Goal: Task Accomplishment & Management: Manage account settings

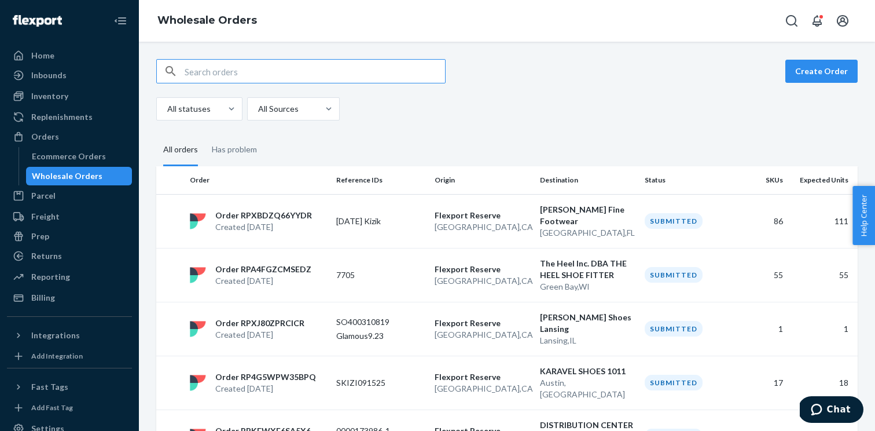
click at [227, 69] on input "text" at bounding box center [315, 71] width 260 height 23
paste input "WINPVT5AS7OD9"
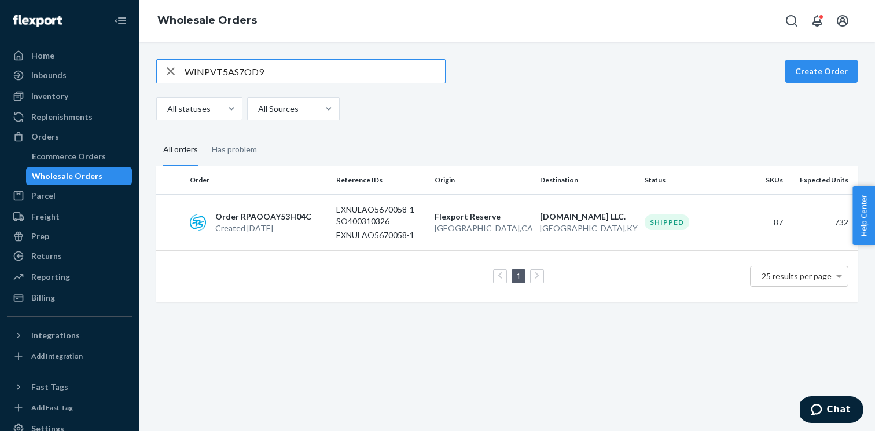
type input "WINPVT5AS7OD9"
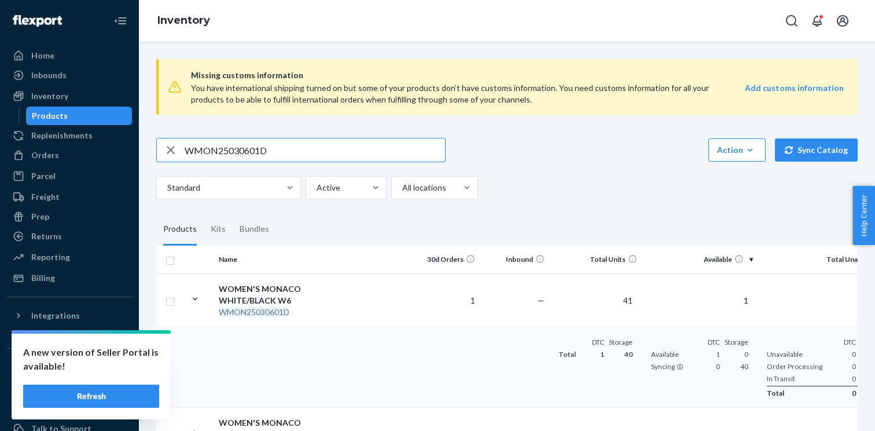
click at [233, 151] on input "WMON25030601D" at bounding box center [315, 149] width 260 height 23
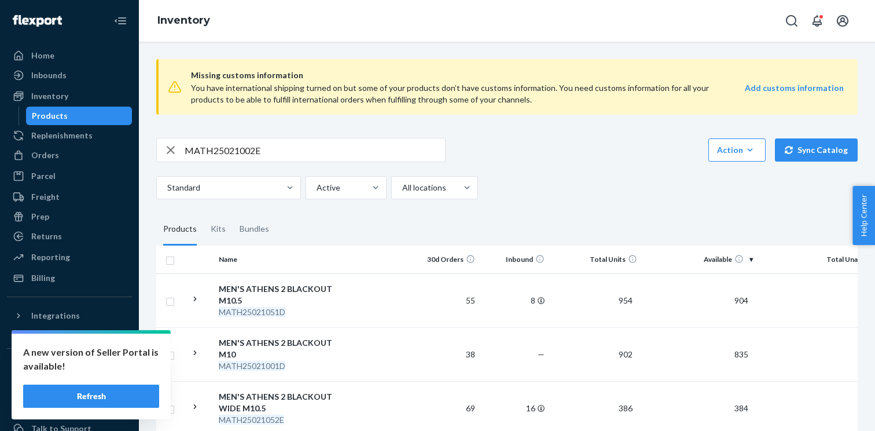
scroll to position [120, 0]
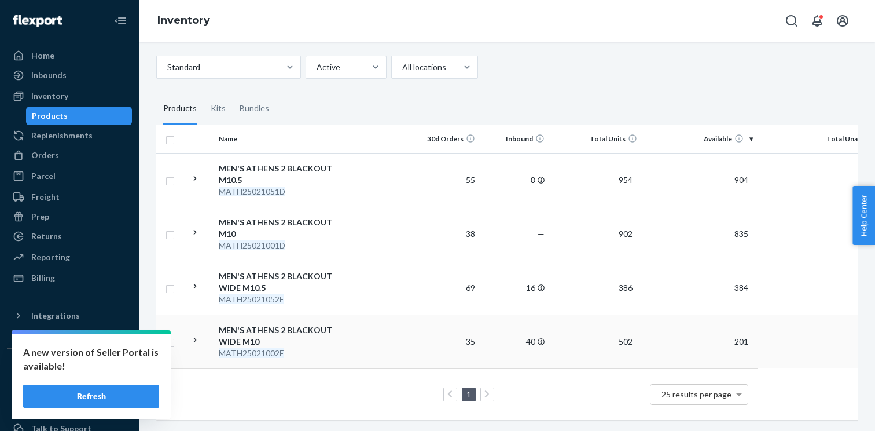
click at [194, 339] on icon at bounding box center [195, 340] width 11 height 11
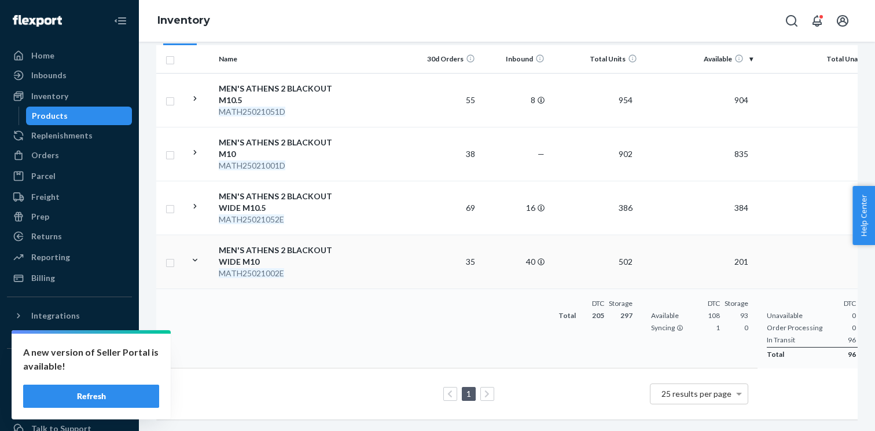
scroll to position [0, 0]
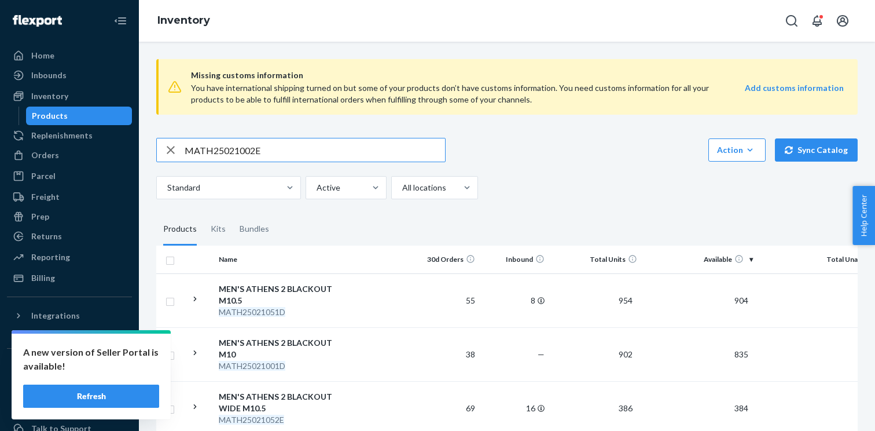
click at [244, 154] on input "MATH25021002E" at bounding box center [315, 149] width 260 height 23
paste input "LONDG0511"
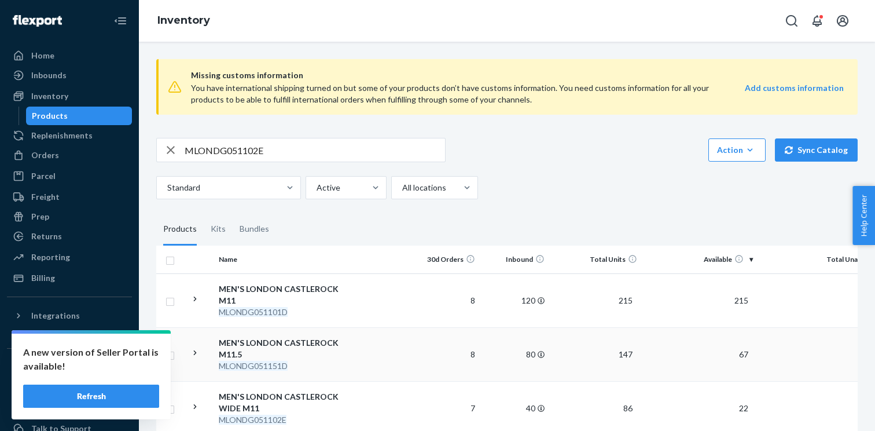
scroll to position [120, 0]
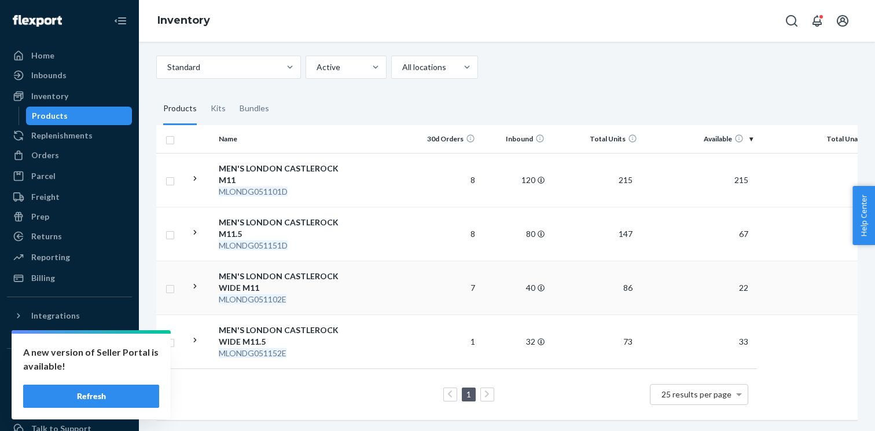
click at [195, 282] on icon at bounding box center [195, 286] width 11 height 11
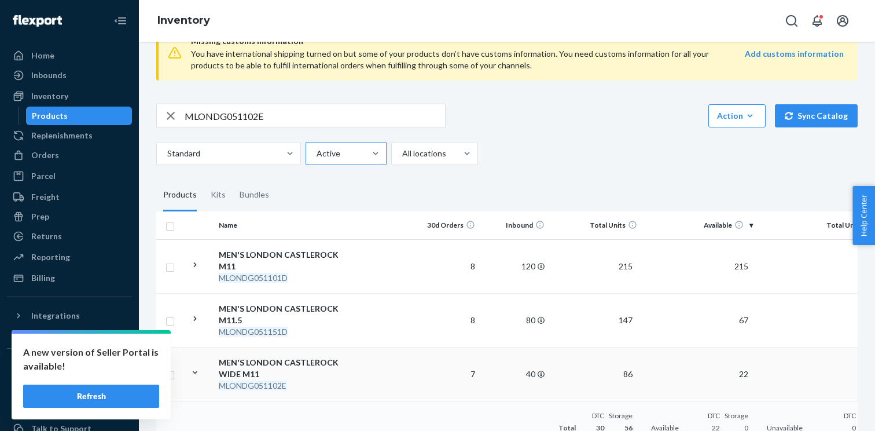
scroll to position [0, 0]
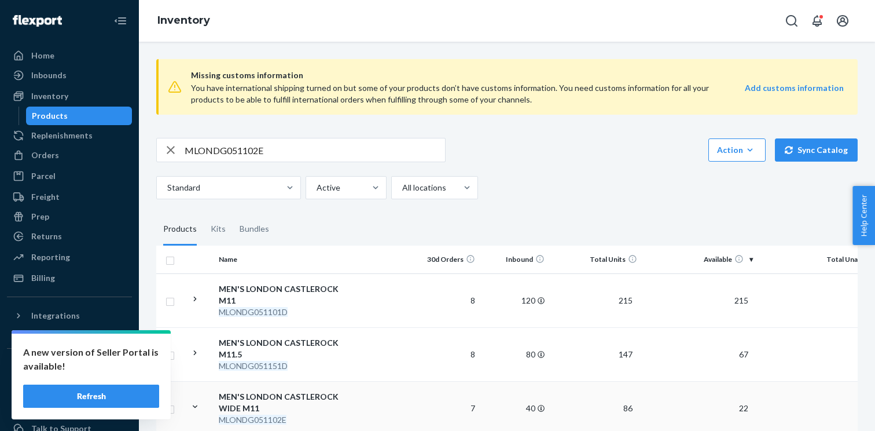
click at [249, 149] on input "MLONDG051102E" at bounding box center [315, 149] width 260 height 23
paste input "LATH25091151C"
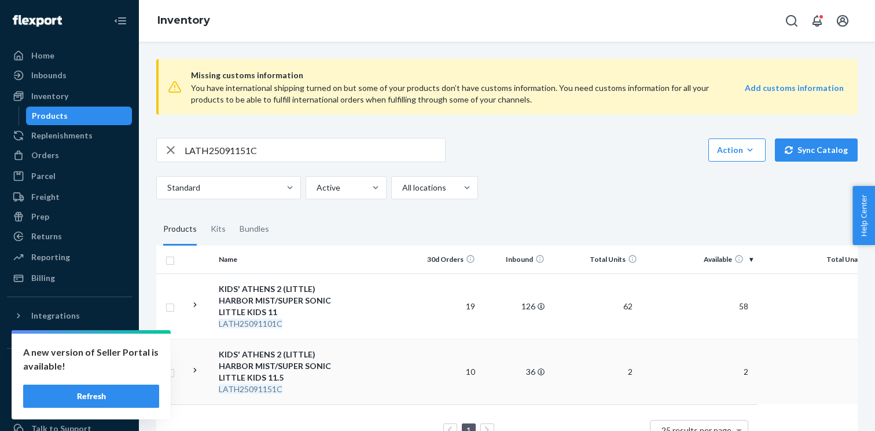
click at [197, 370] on icon at bounding box center [195, 370] width 11 height 11
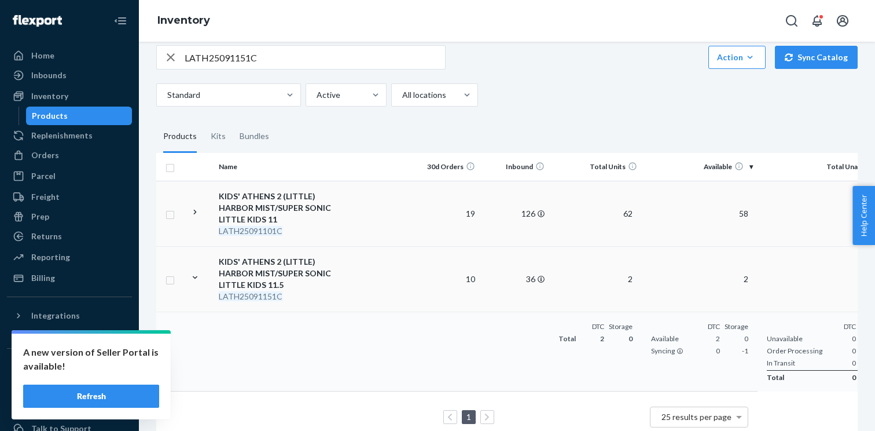
scroll to position [96, 0]
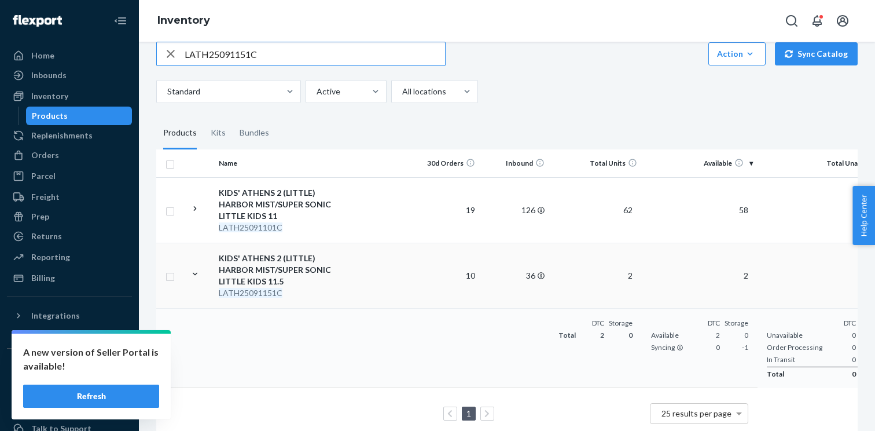
click at [321, 51] on input "LATH25091151C" at bounding box center [315, 53] width 260 height 23
paste input "BATH25010401Y"
type input "BATH25010401Y"
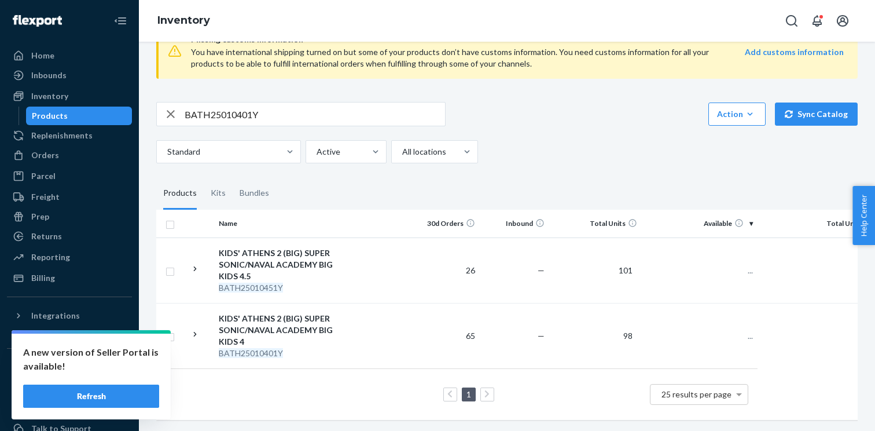
scroll to position [36, 0]
click at [192, 329] on icon at bounding box center [195, 334] width 11 height 11
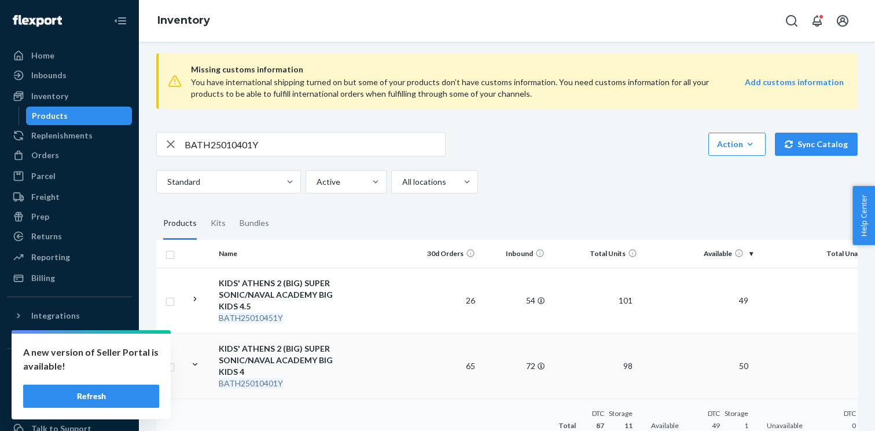
scroll to position [0, 0]
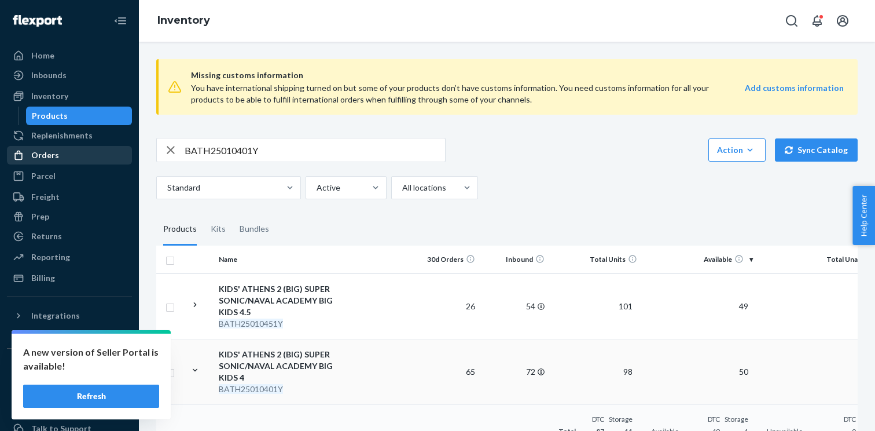
click at [76, 157] on div "Orders" at bounding box center [69, 155] width 123 height 16
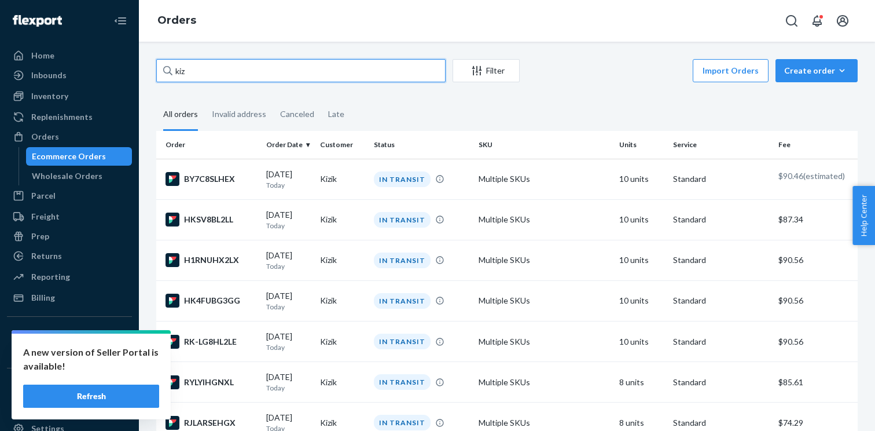
click at [344, 74] on input "kiz" at bounding box center [300, 70] width 289 height 23
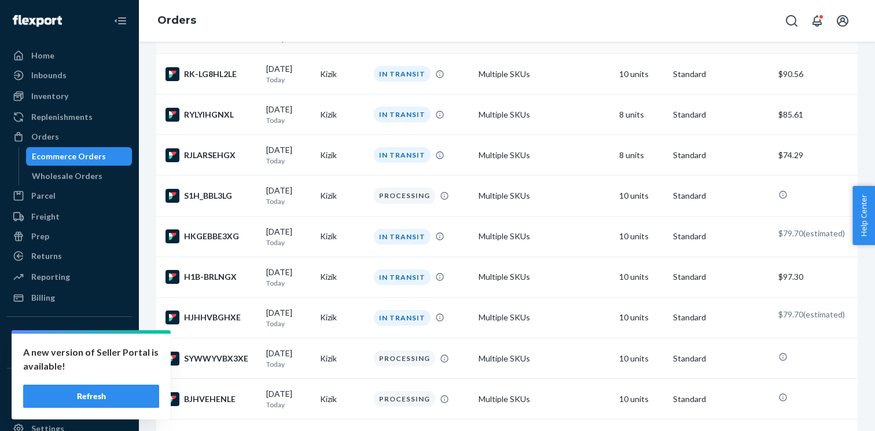
scroll to position [268, 0]
click at [293, 150] on div "09/23/2025 Today" at bounding box center [288, 154] width 45 height 21
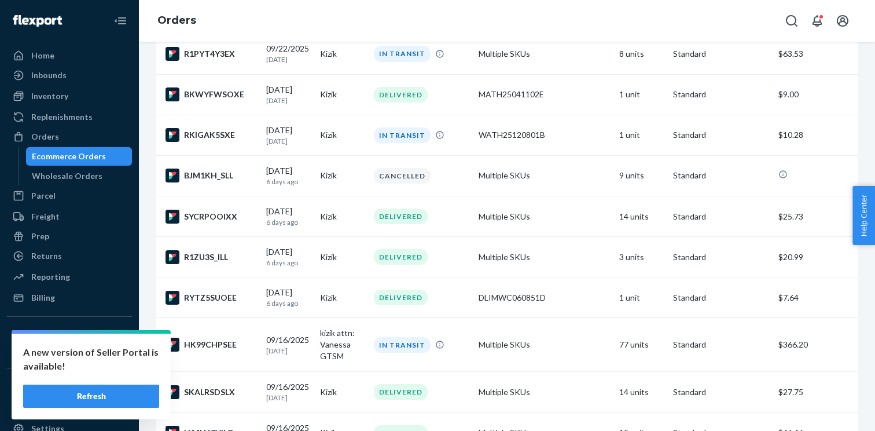
scroll to position [819, 0]
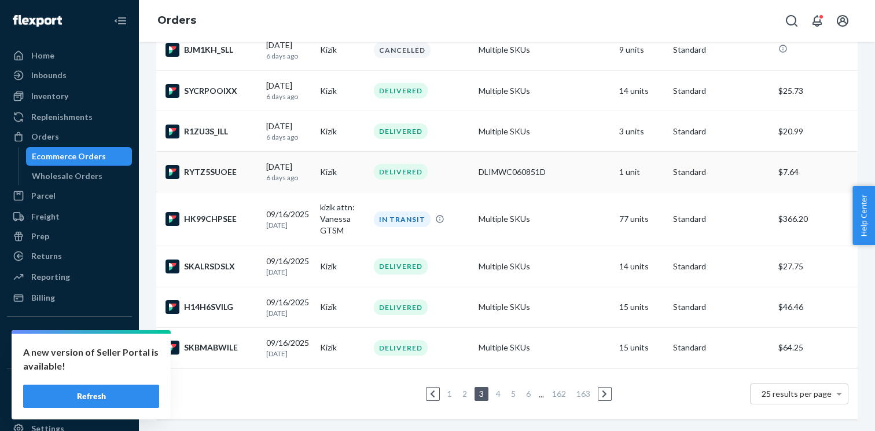
click at [366, 180] on td "Kizik" at bounding box center [342, 172] width 54 height 41
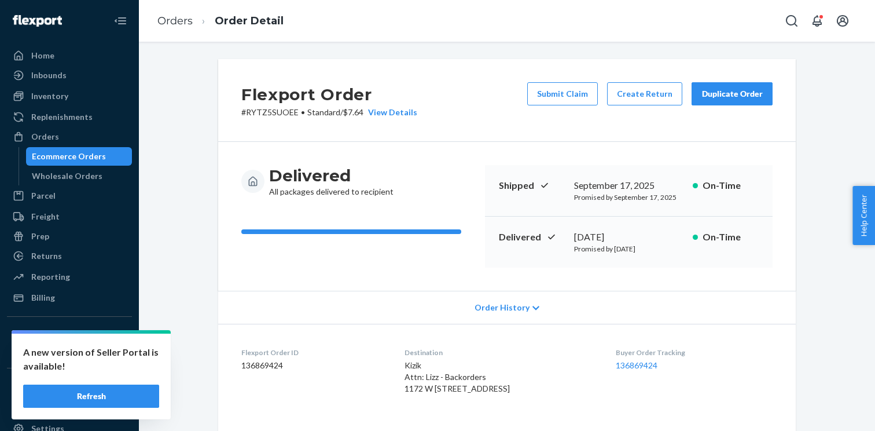
click at [732, 97] on div "Duplicate Order" at bounding box center [732, 94] width 61 height 12
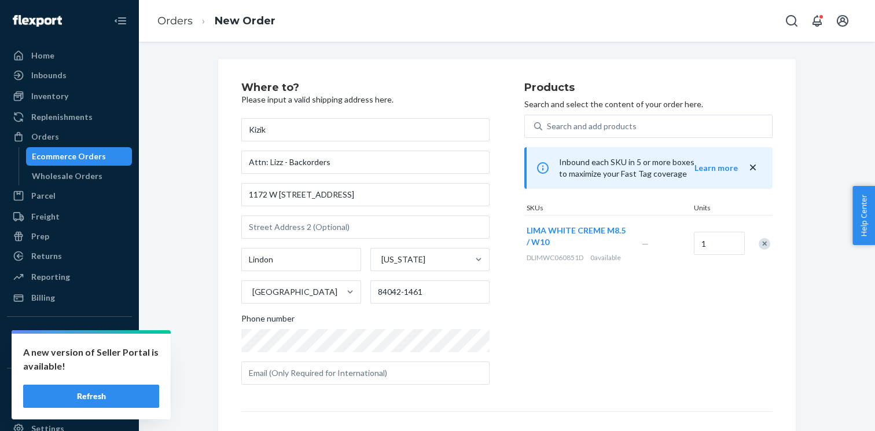
click at [287, 126] on input "Kizik" at bounding box center [365, 129] width 248 height 23
click at [537, 319] on div "Products Search and select the content of your order here. Search and add produ…" at bounding box center [648, 237] width 248 height 311
click at [308, 138] on input "Kizik Attn: Lizz" at bounding box center [365, 129] width 248 height 23
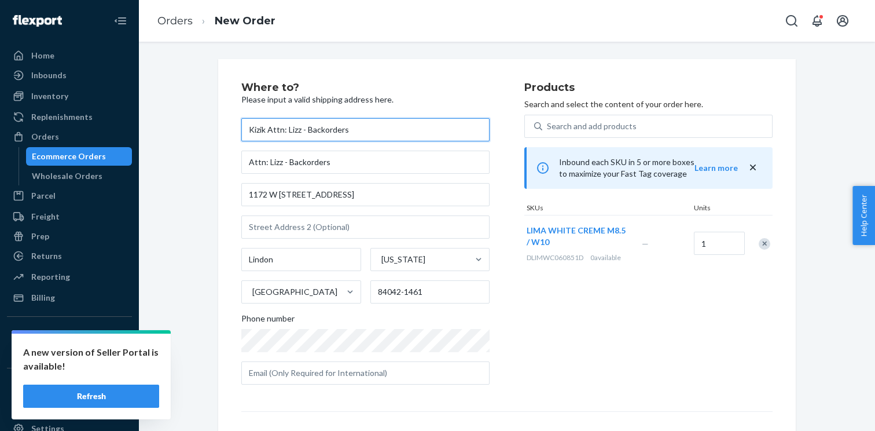
type input "Kizik Attn: Lizz - Backorders"
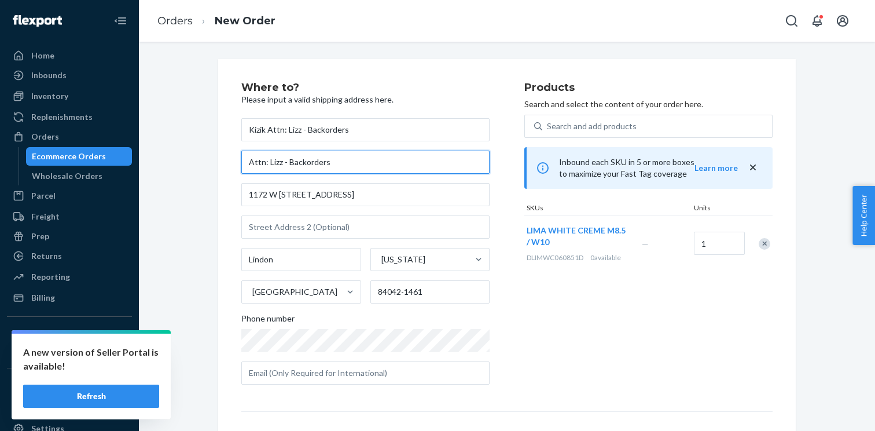
click at [273, 161] on input "Attn: Lizz - Backorders" at bounding box center [365, 162] width 248 height 23
click at [766, 240] on div "Remove Item" at bounding box center [765, 244] width 12 height 12
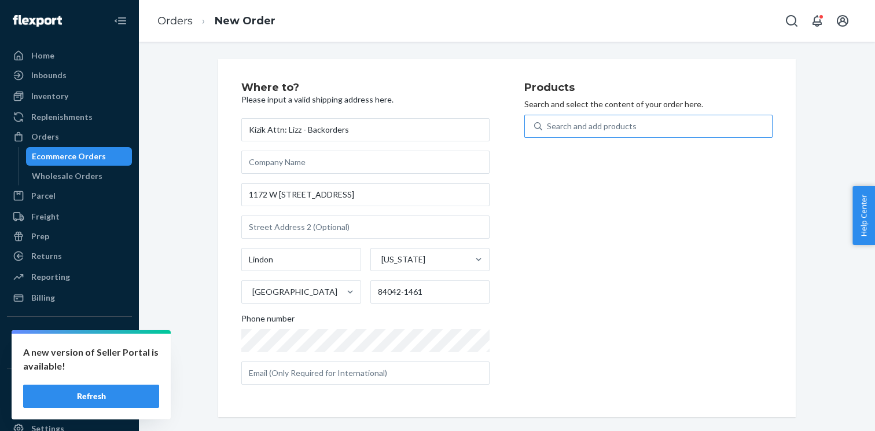
click at [578, 126] on div "Search and add products" at bounding box center [592, 126] width 90 height 12
click at [548, 126] on input "Search and add products" at bounding box center [547, 126] width 1 height 12
paste input "MLONDO151151D"
type input "MLONDO151151D"
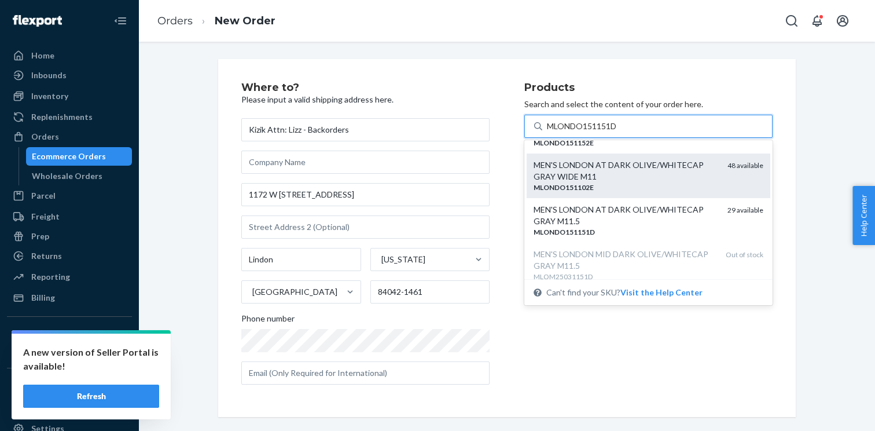
scroll to position [82, 0]
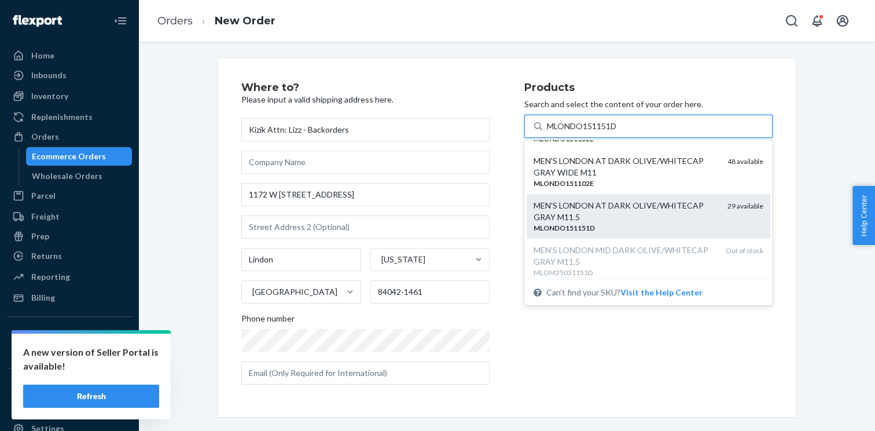
click at [607, 216] on div "MEN'S LONDON AT DARK OLIVE/WHITECAP GRAY M11.5" at bounding box center [626, 211] width 185 height 23
click at [607, 132] on input "MLONDO151151D" at bounding box center [583, 126] width 72 height 12
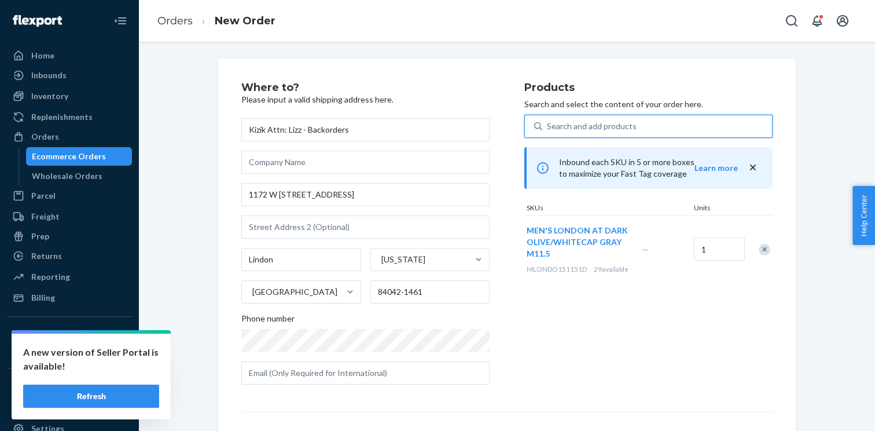
click at [564, 127] on div "Search and add products" at bounding box center [592, 126] width 90 height 12
click at [548, 127] on input "0 results available. Select is focused ,type to refine list, press Down to open…" at bounding box center [547, 126] width 1 height 12
paste input "WLOA25010602D"
type input "WLOA25010602D"
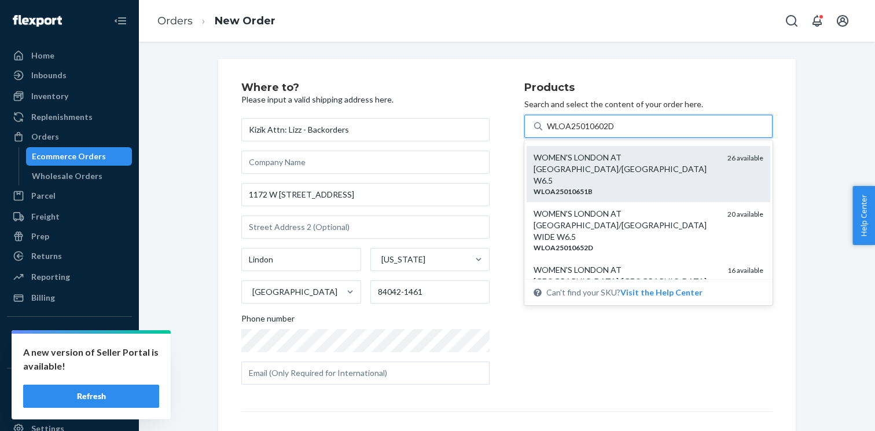
scroll to position [54, 0]
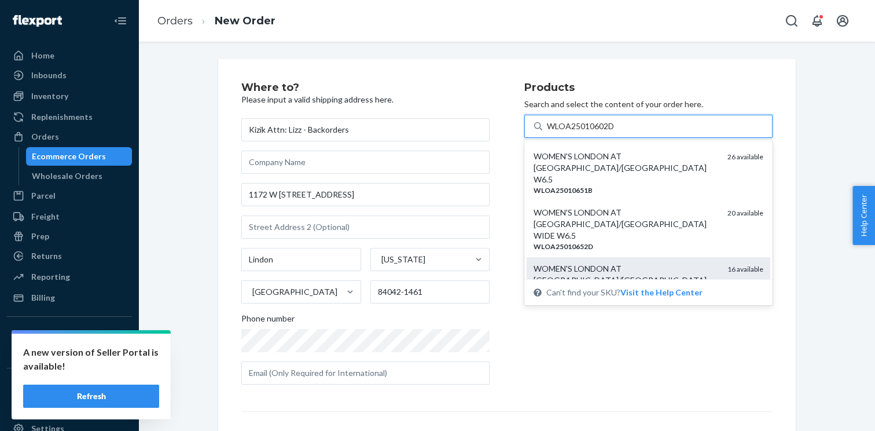
click at [607, 263] on div "WOMEN'S LONDON AT NAVAL ACADEMY/ICEBERG GREEN WIDE W6" at bounding box center [626, 280] width 185 height 35
click at [607, 132] on input "WLOA25010602D" at bounding box center [581, 126] width 69 height 12
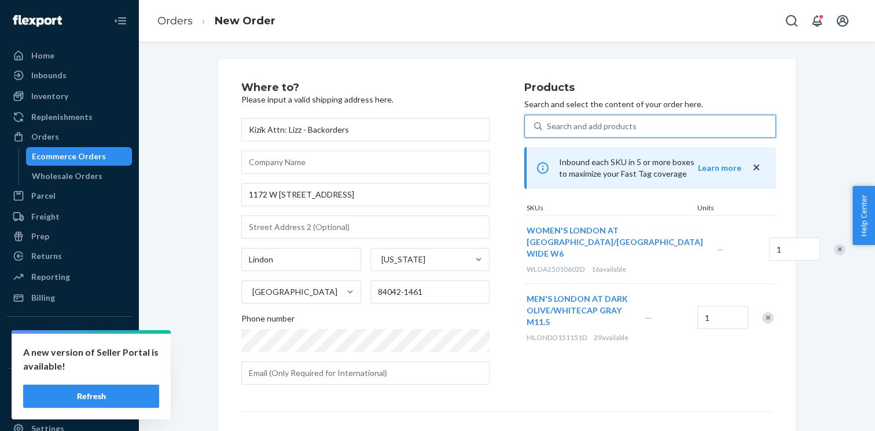
click at [575, 124] on div "Search and add products" at bounding box center [592, 126] width 90 height 12
click at [548, 124] on input "0 results available. Select is focused ,type to refine list, press Down to open…" at bounding box center [547, 126] width 1 height 12
paste input "WLOA25010652D"
type input "WLOA25010652D"
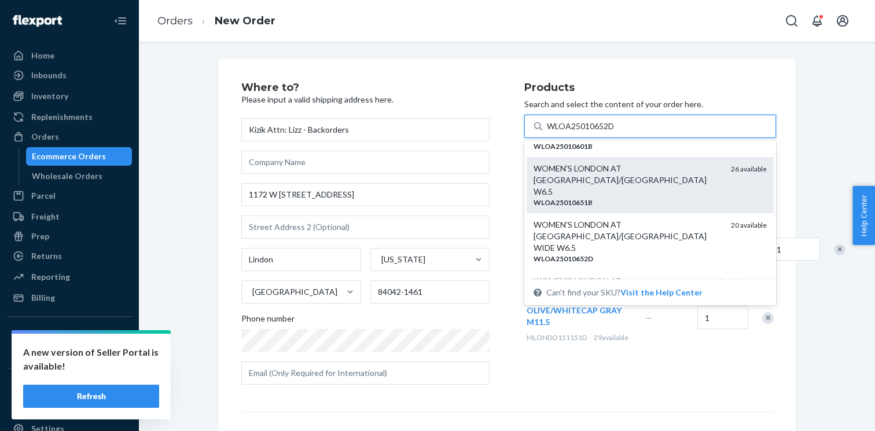
scroll to position [32, 0]
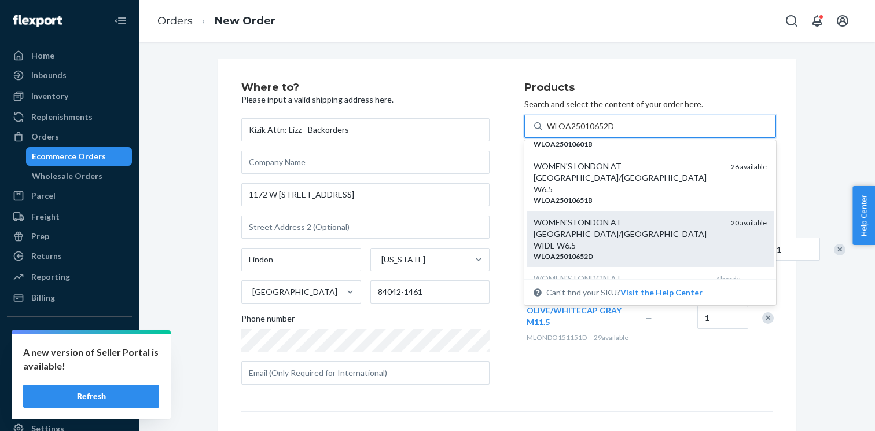
click at [598, 217] on div "WOMEN'S LONDON AT NAVAL ACADEMY/ICEBERG GREEN WIDE W6.5" at bounding box center [628, 233] width 188 height 35
click at [598, 132] on input "WLOA25010652D" at bounding box center [581, 126] width 69 height 12
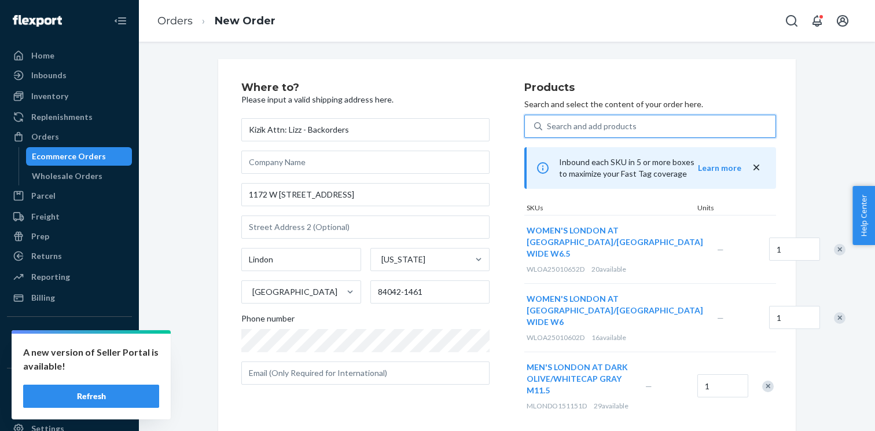
click at [618, 127] on div "Search and add products" at bounding box center [592, 126] width 90 height 12
click at [548, 127] on input "0 results available. Use Up and Down to choose options, press Enter to select t…" at bounding box center [547, 126] width 1 height 12
paste input "WLOA25010702D"
type input "WLOA25010702D"
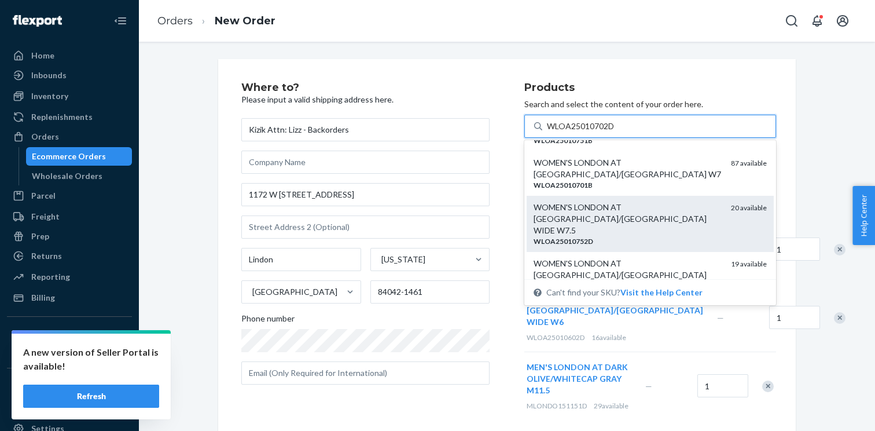
scroll to position [68, 0]
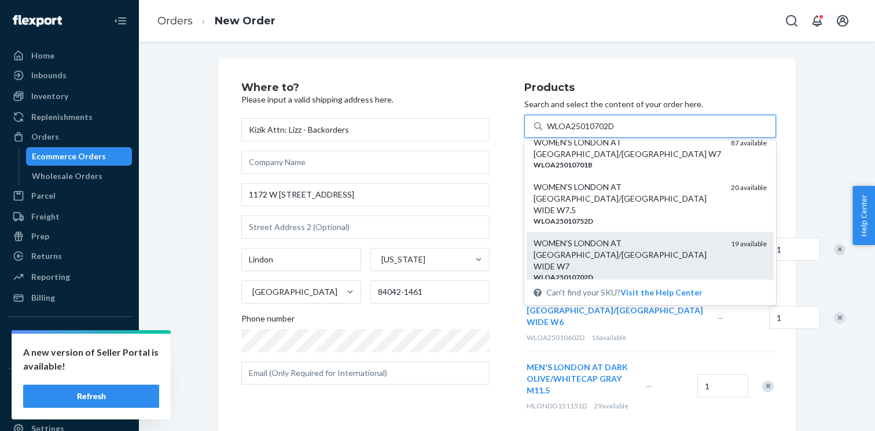
click at [602, 237] on div "WOMEN'S LONDON AT NAVAL ACADEMY/ICEBERG GREEN WIDE W7" at bounding box center [628, 254] width 188 height 35
click at [602, 132] on input "WLOA25010702D" at bounding box center [581, 126] width 69 height 12
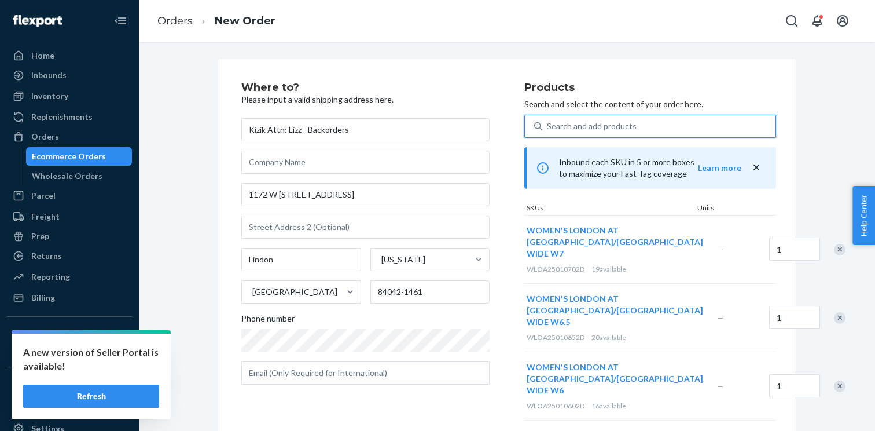
click at [829, 280] on div "Where to? Please input a valid shipping address here. Kizik Attn: Lizz - Backor…" at bounding box center [507, 363] width 719 height 609
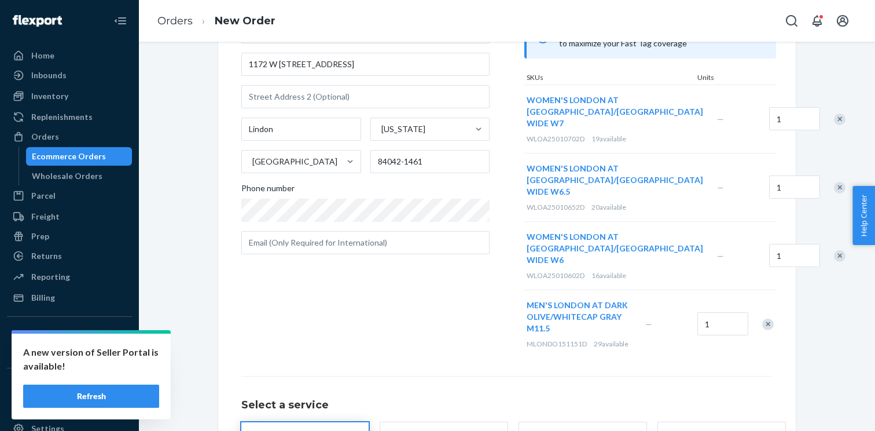
scroll to position [282, 0]
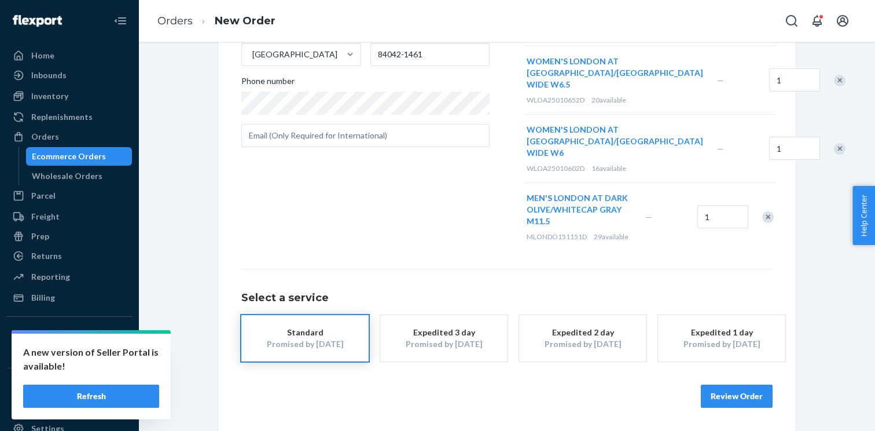
click at [748, 391] on button "Review Order" at bounding box center [737, 395] width 72 height 23
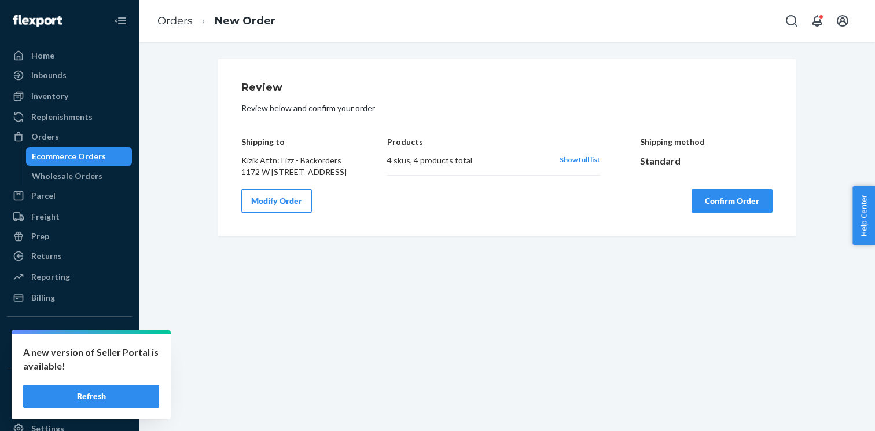
click at [742, 211] on button "Confirm Order" at bounding box center [732, 200] width 81 height 23
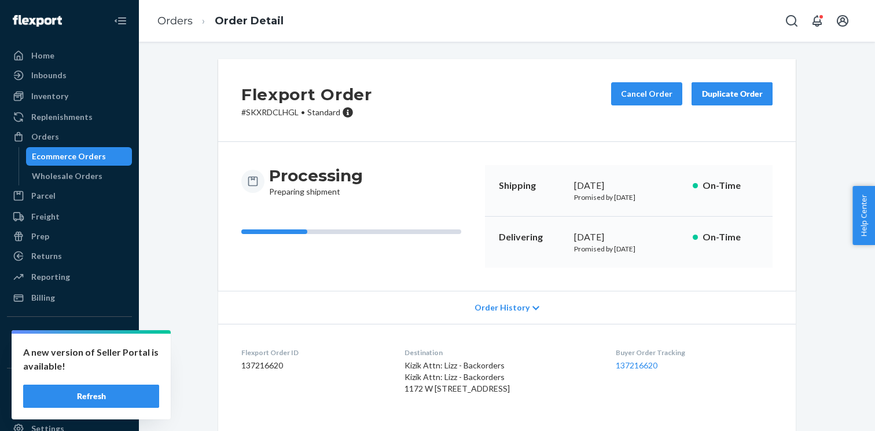
click at [273, 116] on p "# SKXRDCLHGL • Standard" at bounding box center [306, 113] width 131 height 12
copy p "SKXRDCLHGL"
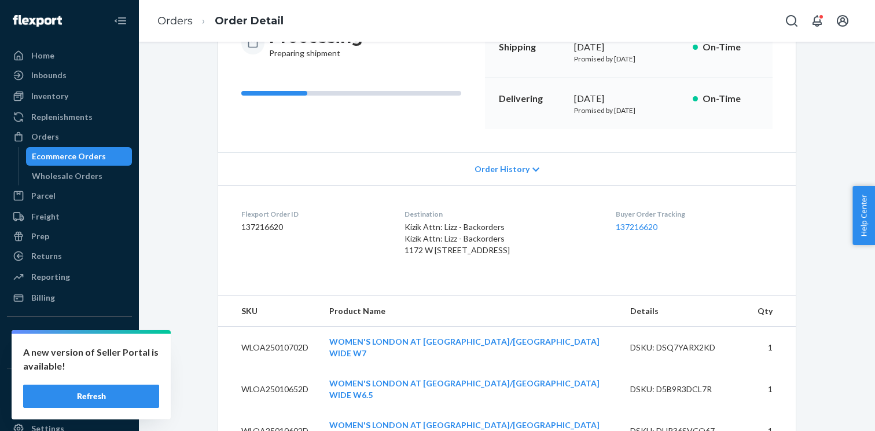
scroll to position [192, 0]
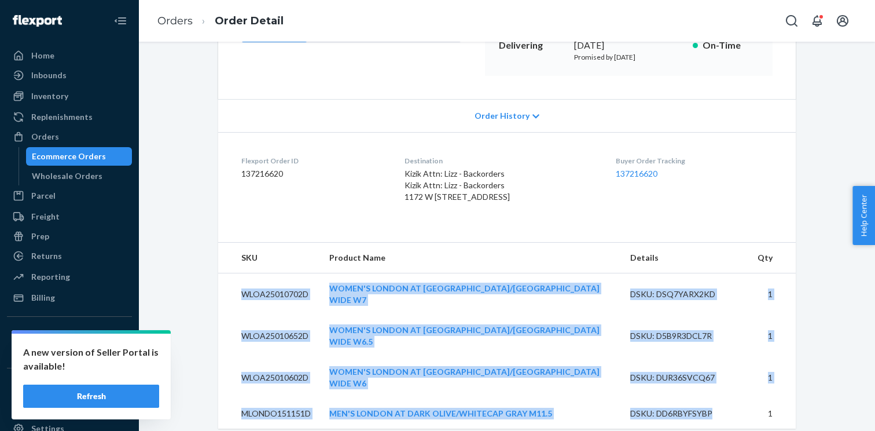
drag, startPoint x: 235, startPoint y: 310, endPoint x: 692, endPoint y: 392, distance: 464.7
click at [692, 411] on tbody "WLOA25010702D WOMEN'S LONDON AT NAVAL ACADEMY/ICEBERG GREEN WIDE W7 DSKU: DSQ7Y…" at bounding box center [507, 351] width 578 height 156
copy tbody "WLOA25010702D WOMEN'S LONDON AT NAVAL ACADEMY/ICEBERG GREEN WIDE W7 DSKU: DSQ7Y…"
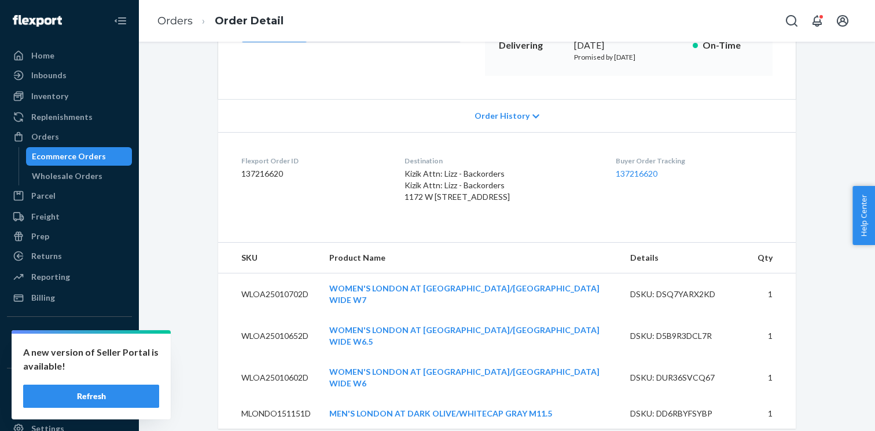
click at [188, 139] on div "Flexport Order # SKXRDCLHGL • Standard Cancel Order Duplicate Order Processing …" at bounding box center [507, 154] width 719 height 575
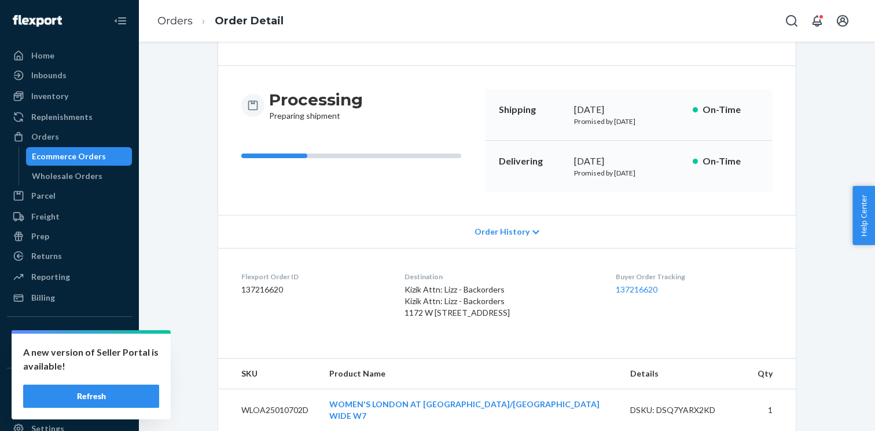
scroll to position [0, 0]
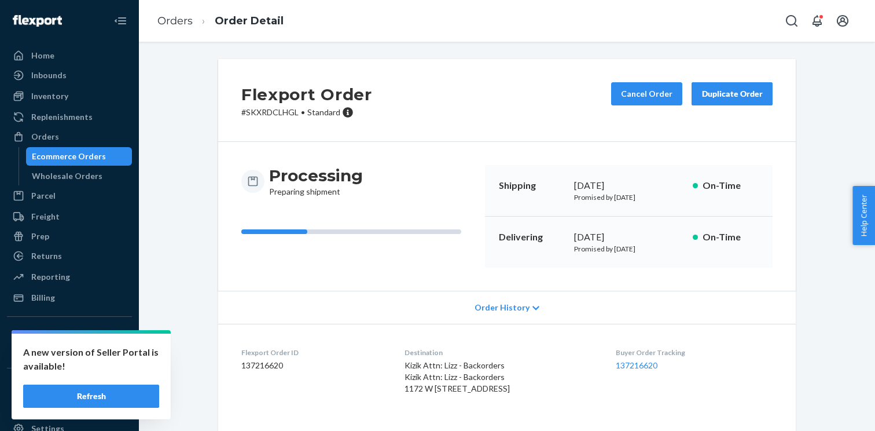
click at [97, 149] on div "Ecommerce Orders" at bounding box center [79, 156] width 104 height 16
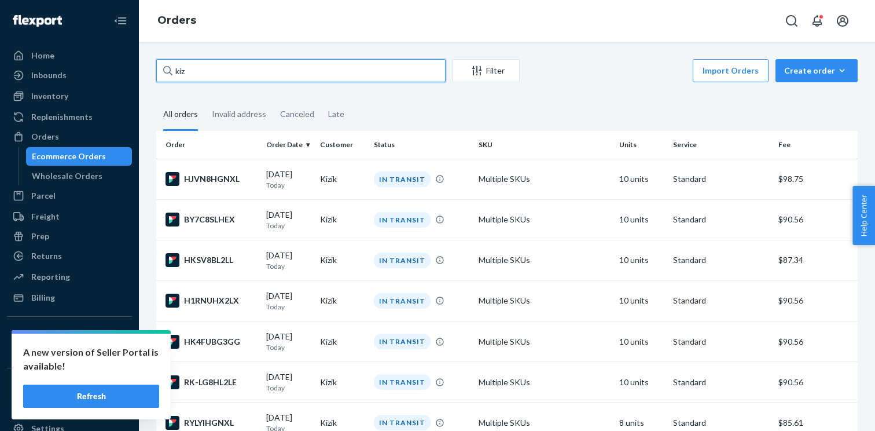
click at [182, 75] on input "kiz" at bounding box center [300, 70] width 289 height 23
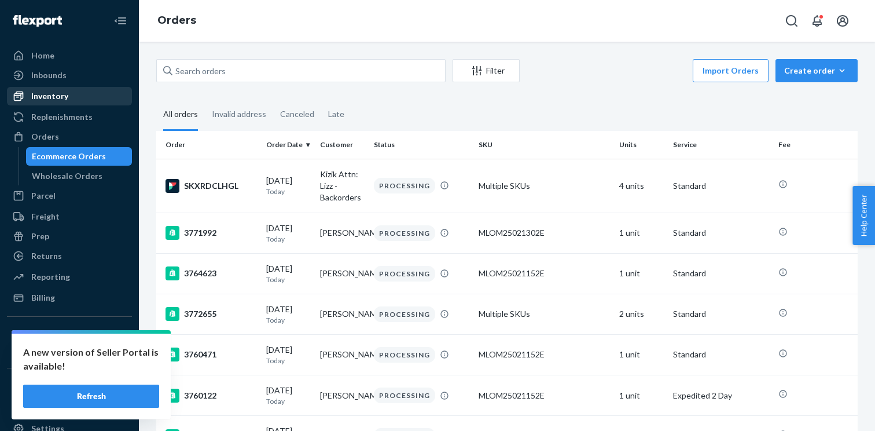
click at [58, 100] on div "Inventory" at bounding box center [49, 96] width 37 height 12
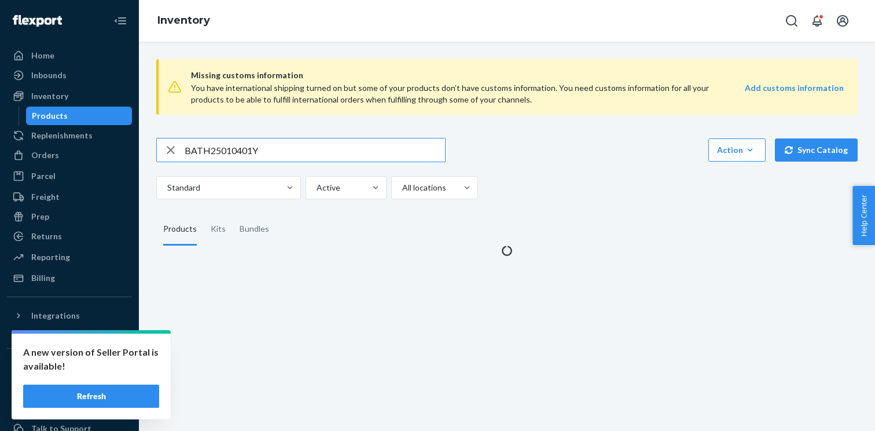
click at [225, 150] on input "BATH25010401Y" at bounding box center [315, 149] width 260 height 23
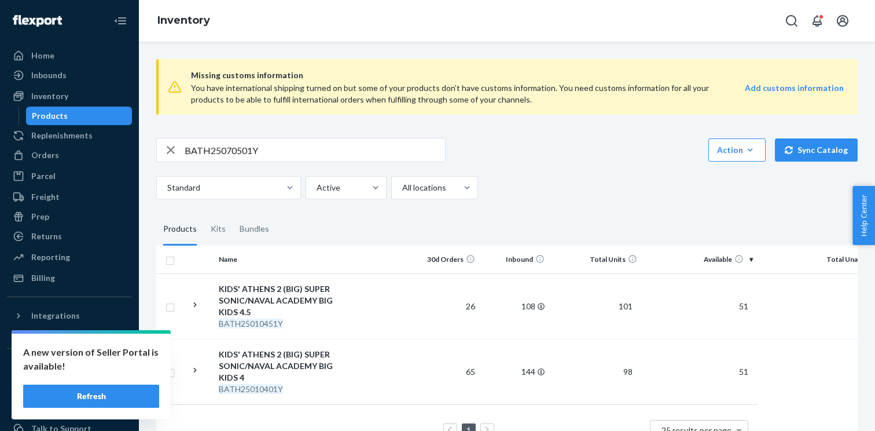
scroll to position [36, 0]
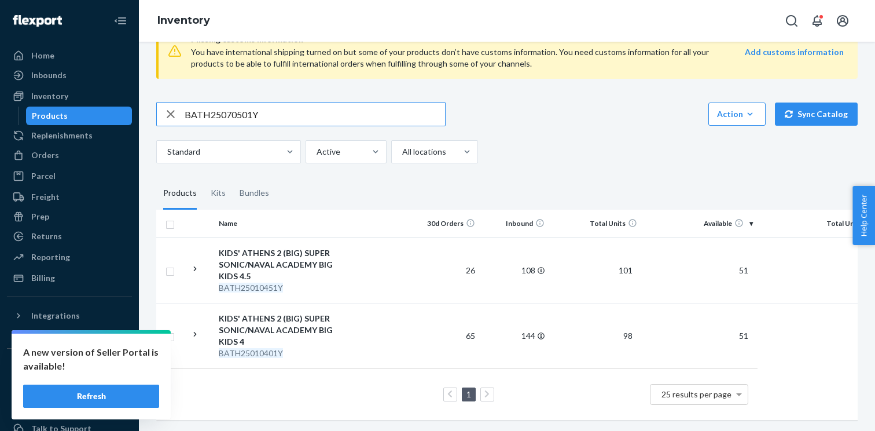
click at [279, 116] on input "BATH25070501Y" at bounding box center [315, 113] width 260 height 23
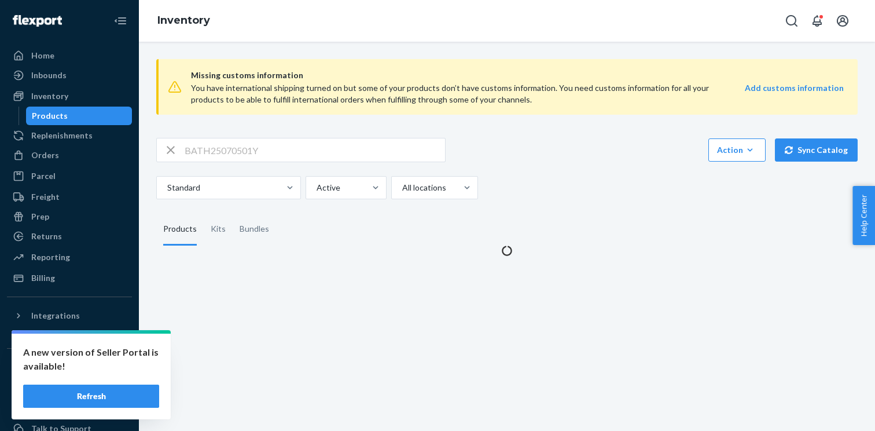
scroll to position [0, 0]
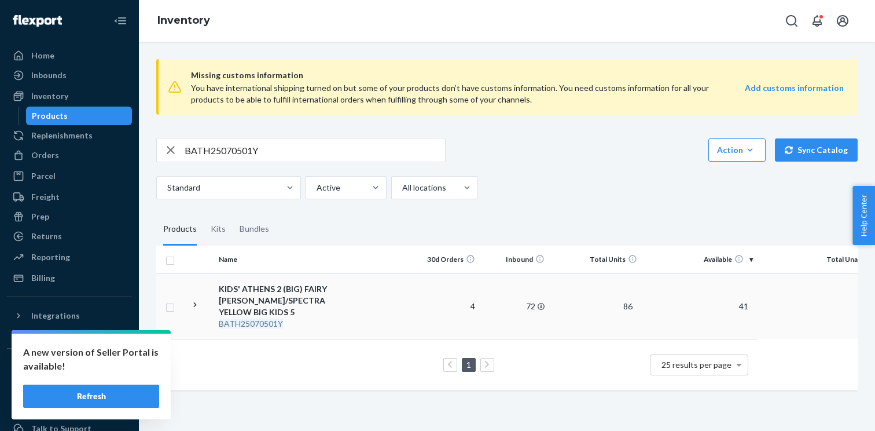
click at [194, 304] on icon at bounding box center [195, 304] width 11 height 11
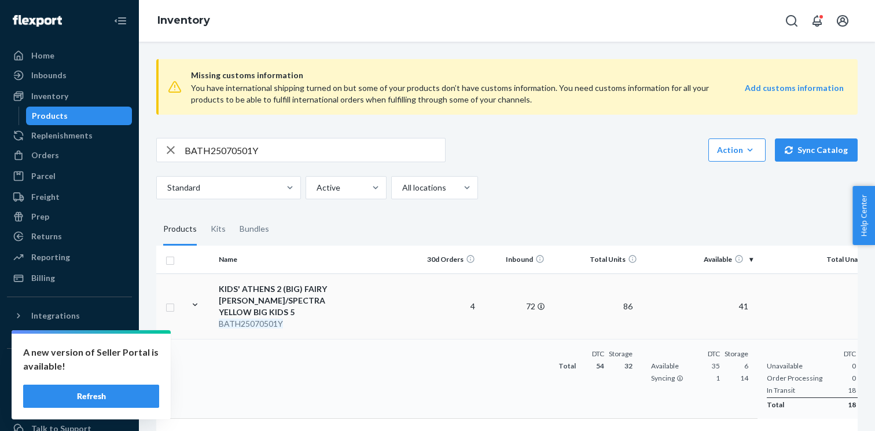
click at [240, 141] on input "BATH25070501Y" at bounding box center [315, 149] width 260 height 23
click at [240, 142] on input "BATH25070501Y" at bounding box center [315, 149] width 260 height 23
paste input "WJUL25031101B"
type input "WJUL25031101B"
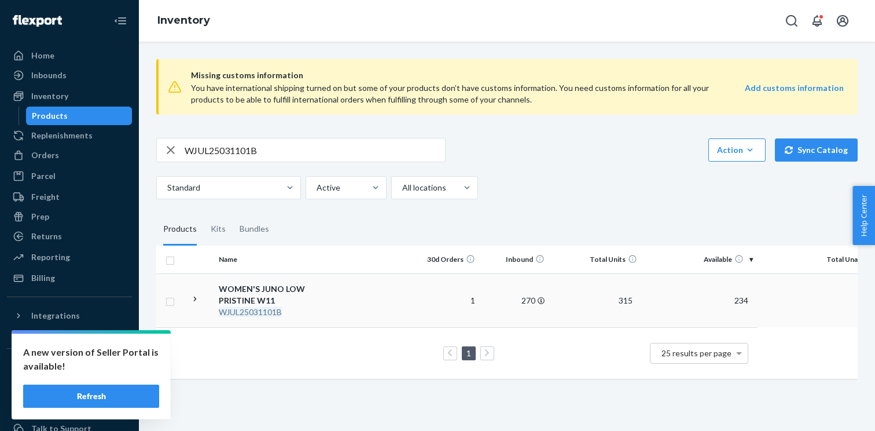
click at [195, 299] on icon at bounding box center [195, 298] width 3 height 5
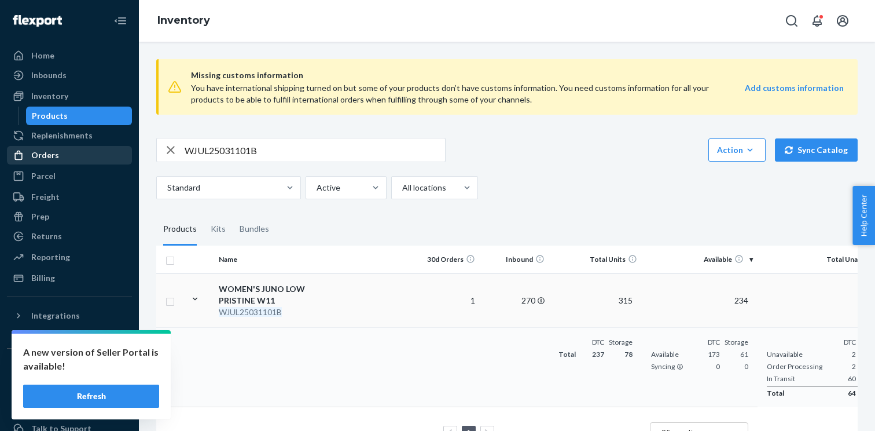
click at [72, 156] on div "Orders" at bounding box center [69, 155] width 123 height 16
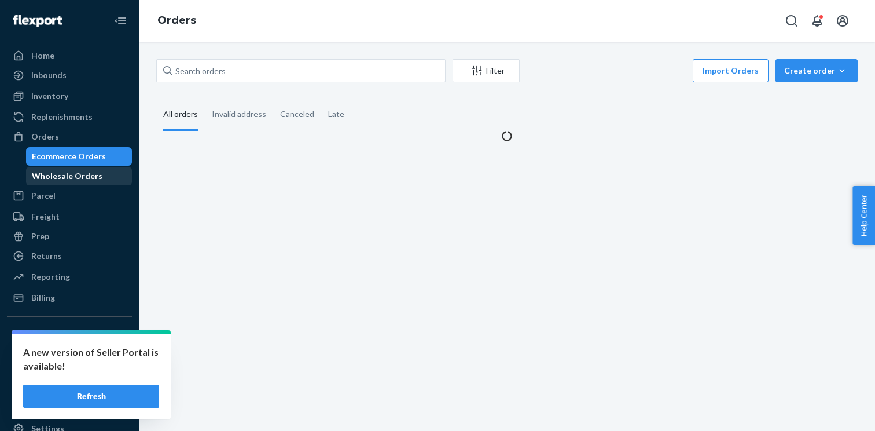
click at [82, 174] on div "Wholesale Orders" at bounding box center [67, 176] width 71 height 12
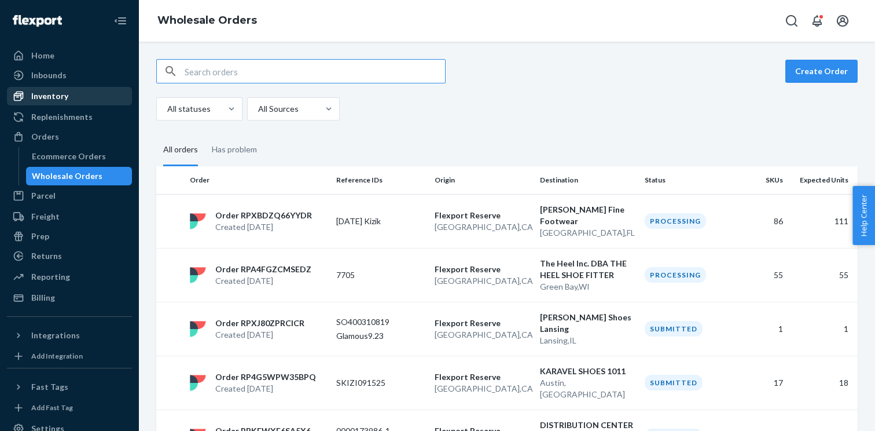
click at [98, 91] on div "Inventory" at bounding box center [69, 96] width 123 height 16
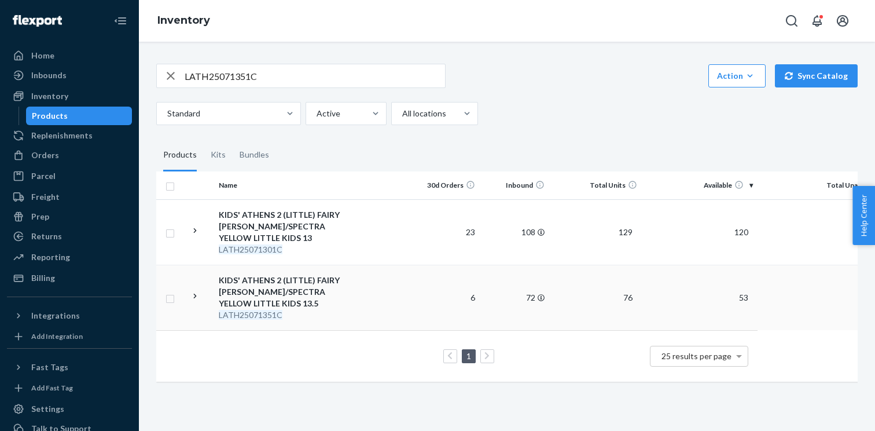
click at [195, 297] on icon at bounding box center [195, 295] width 3 height 5
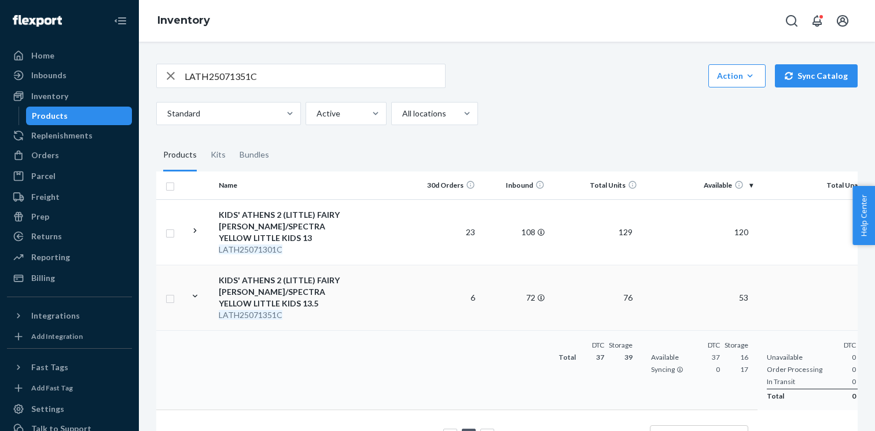
click at [249, 80] on input "LATH25071351C" at bounding box center [315, 75] width 260 height 23
paste input "0201Y"
type input "LATH25070201Y"
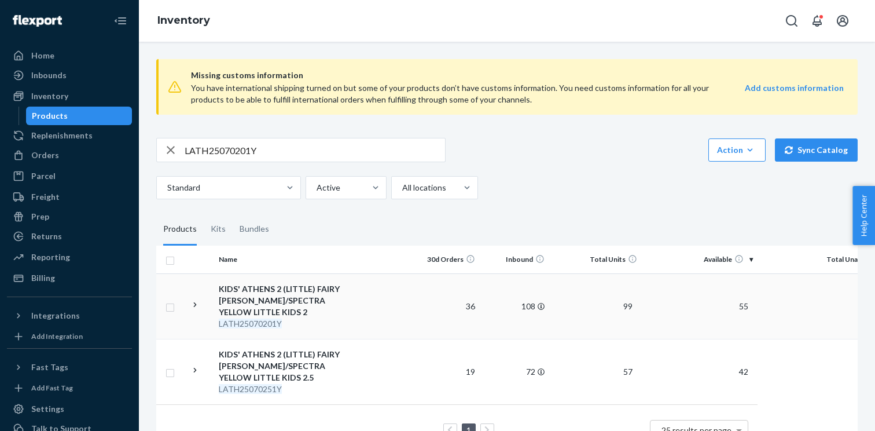
click at [194, 302] on icon at bounding box center [195, 304] width 11 height 11
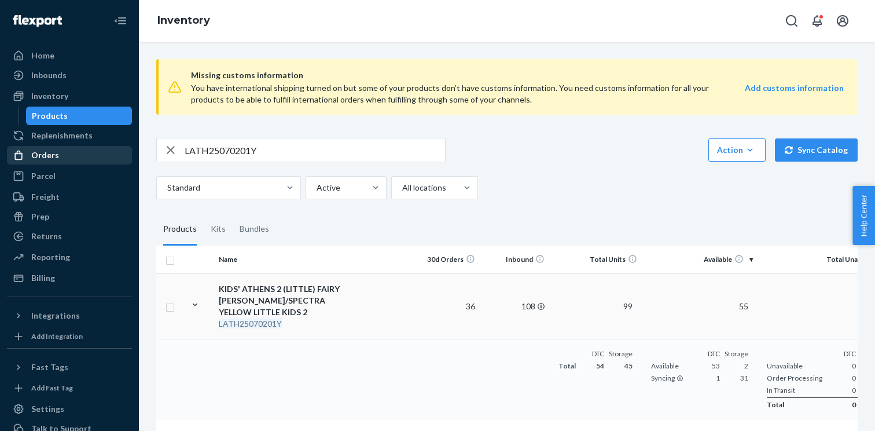
click at [82, 155] on div "Orders" at bounding box center [69, 155] width 123 height 16
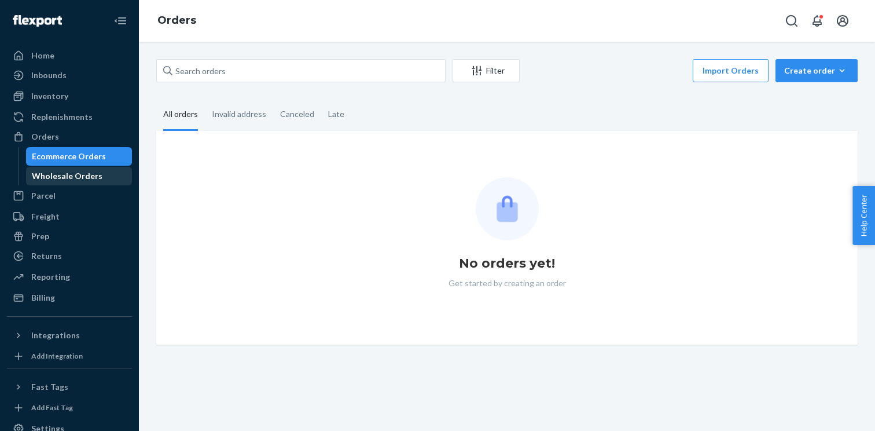
click at [83, 177] on div "Wholesale Orders" at bounding box center [67, 176] width 71 height 12
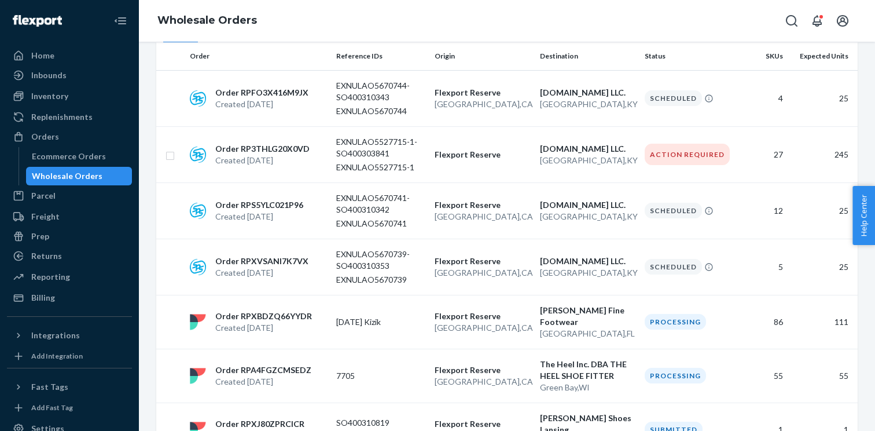
scroll to position [129, 0]
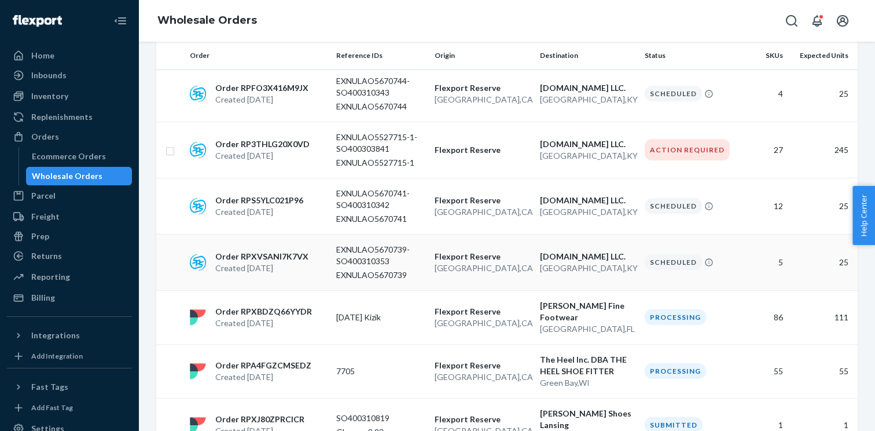
click at [292, 251] on p "Order RPXVSANI7K7VX" at bounding box center [261, 257] width 93 height 12
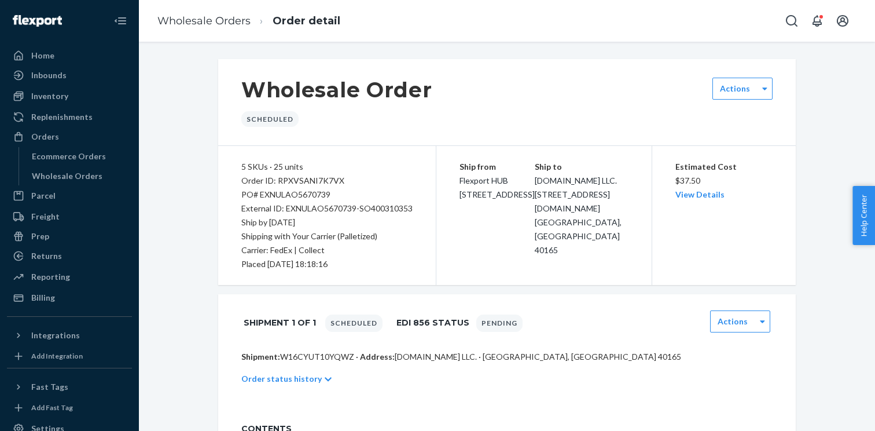
click at [324, 357] on p "Shipment: W16CYUT10YQWZ · Address: [DOMAIN_NAME] LLC. · [GEOGRAPHIC_DATA], [GEO…" at bounding box center [506, 357] width 531 height 12
copy p "W16CYUT10YQWZ"
click at [313, 180] on div "Order ID: RPXVSANI7K7VX" at bounding box center [326, 181] width 171 height 14
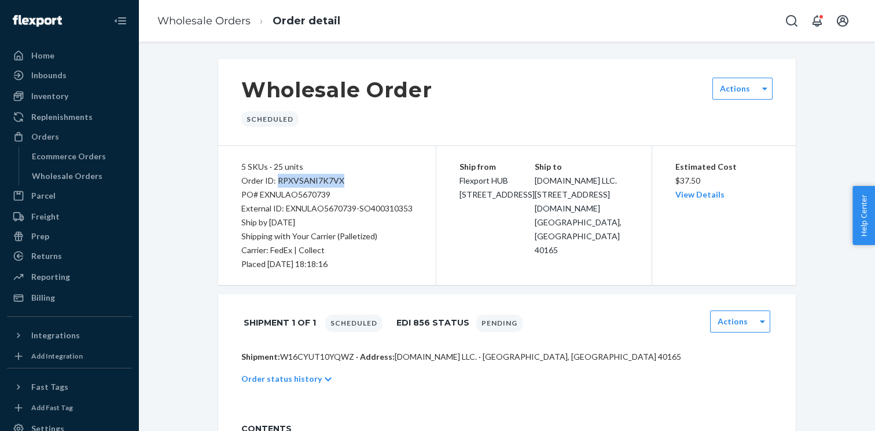
copy div "RPXVSANI7K7VX"
click at [92, 179] on div "Wholesale Orders" at bounding box center [67, 176] width 71 height 12
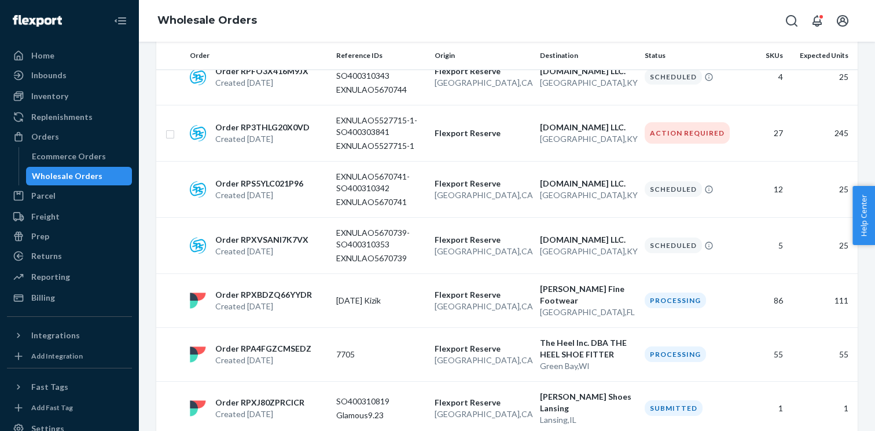
scroll to position [152, 0]
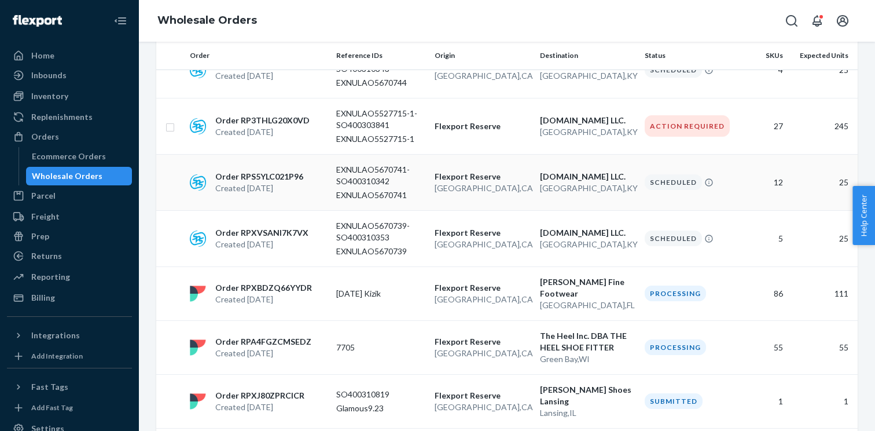
click at [257, 175] on p "Order RPS5YLC021P96" at bounding box center [259, 177] width 88 height 12
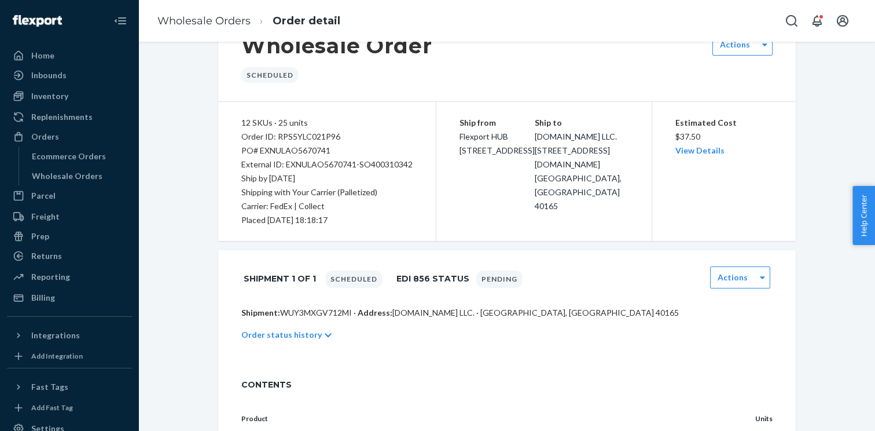
scroll to position [64, 0]
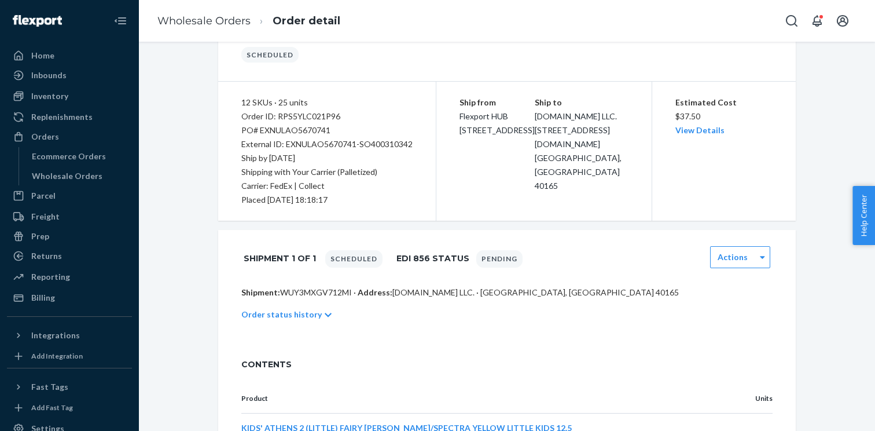
click at [310, 291] on p "Shipment: WUY3MXGV712MI · Address: ZAPPOS.COM LLC. · SHEPHERDSVILLE, KY 40165" at bounding box center [506, 293] width 531 height 12
copy p "WUY3MXGV712MI"
click at [318, 114] on div "Order ID: RPS5YLC021P96" at bounding box center [326, 116] width 171 height 14
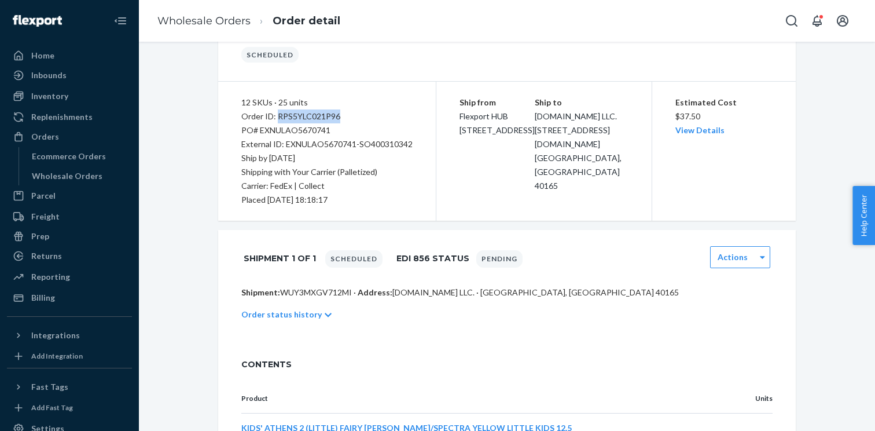
copy div "RPS5YLC021P96"
click at [91, 177] on div "Wholesale Orders" at bounding box center [67, 176] width 71 height 12
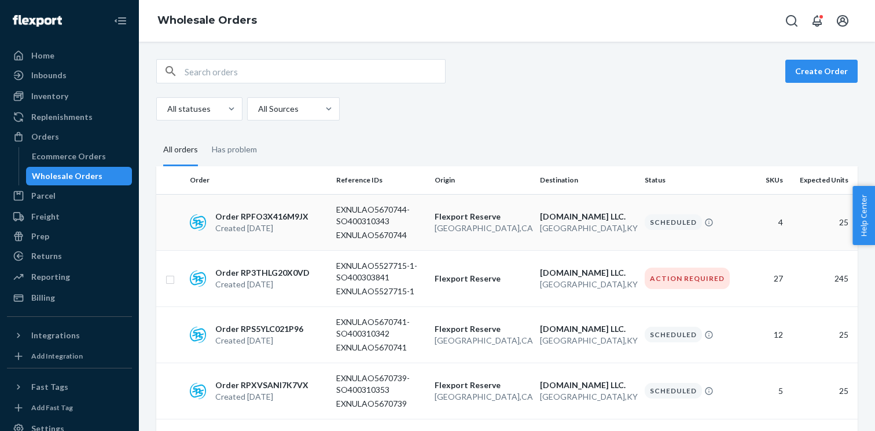
click at [275, 223] on p "Created Sep 23, 2025" at bounding box center [261, 228] width 93 height 12
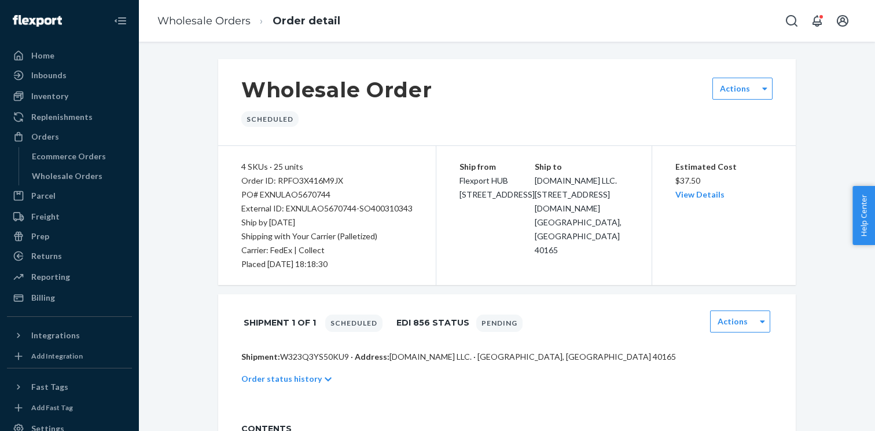
click at [328, 355] on p "Shipment: W323Q3YS50KU9 · Address: ZAPPOS.COM LLC. · SHEPHERDSVILLE, KY 40165" at bounding box center [506, 357] width 531 height 12
copy p "W323Q3YS50KU9"
click at [313, 181] on div "Order ID: RPFO3X416M9JX" at bounding box center [326, 181] width 171 height 14
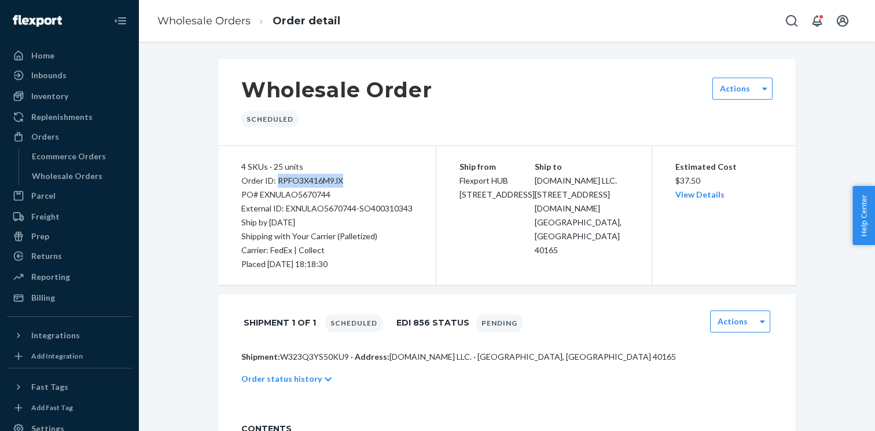
copy div "RPFO3X416M9JX"
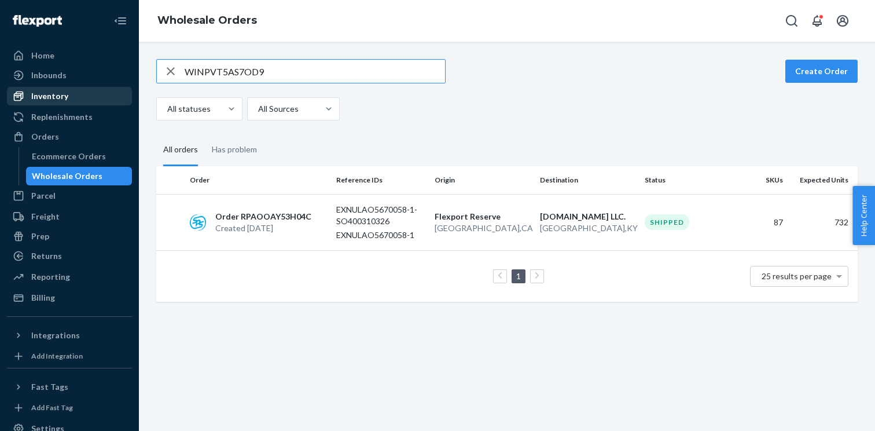
click at [87, 94] on div "Inventory" at bounding box center [69, 96] width 123 height 16
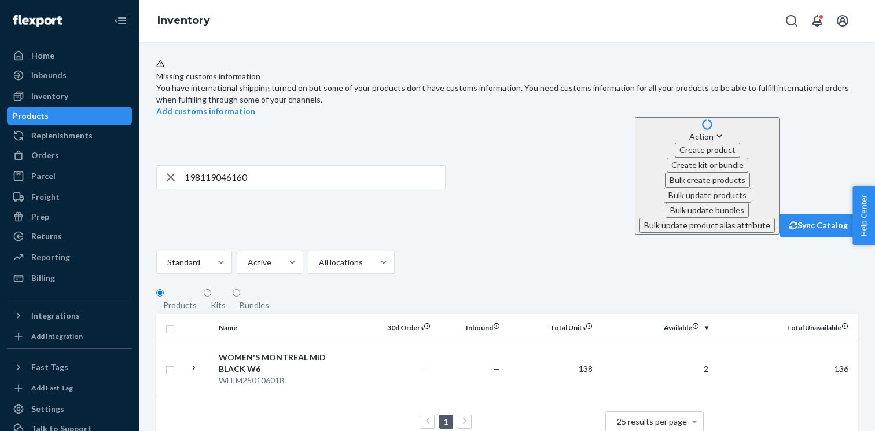
click at [241, 166] on input "198119046160" at bounding box center [315, 177] width 260 height 23
paste input "221"
click at [241, 166] on input "198119046221" at bounding box center [315, 177] width 260 height 23
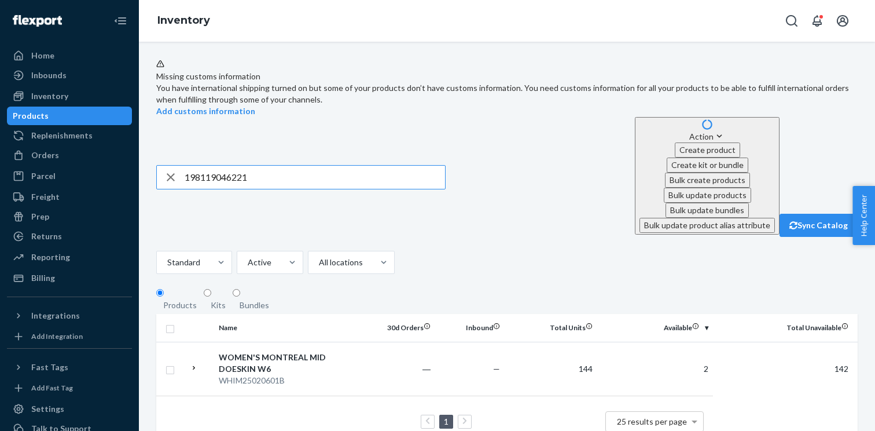
paste input "344"
click at [314, 166] on input "198119046344" at bounding box center [315, 177] width 260 height 23
paste input "283"
type input "198119046283"
